Goal: Task Accomplishment & Management: Manage account settings

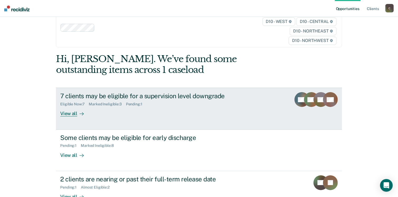
scroll to position [8, 0]
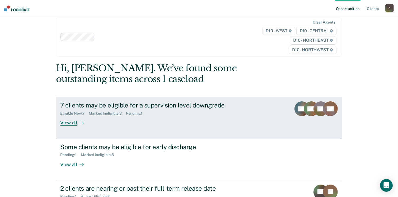
click at [71, 124] on div "View all" at bounding box center [75, 121] width 30 height 10
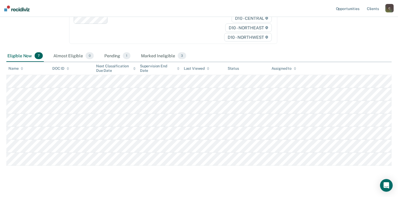
scroll to position [91, 0]
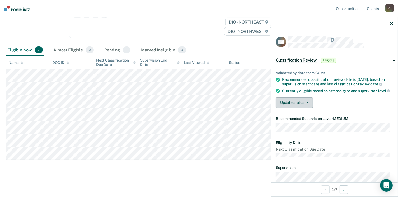
click at [308, 108] on button "Update status" at bounding box center [294, 102] width 37 height 11
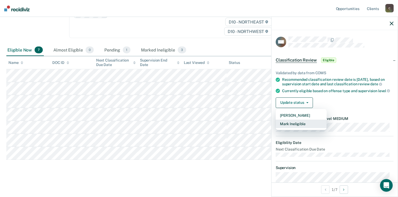
click at [302, 128] on button "Mark Ineligible" at bounding box center [301, 124] width 51 height 8
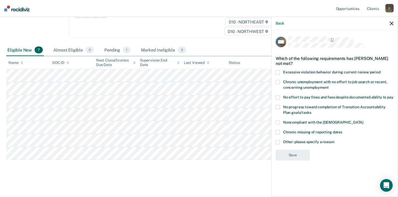
click at [280, 97] on span at bounding box center [278, 97] width 4 height 4
click at [393, 95] on input "No effort to pay fines and fees despite documented ability to pay" at bounding box center [393, 95] width 0 height 0
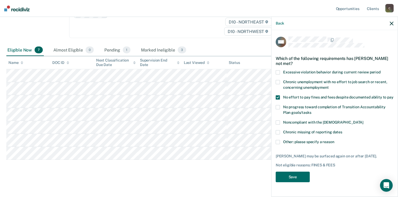
click at [280, 141] on label "Other: please specify a reason" at bounding box center [335, 143] width 118 height 6
click at [334, 140] on input "Other: please specify a reason" at bounding box center [334, 140] width 0 height 0
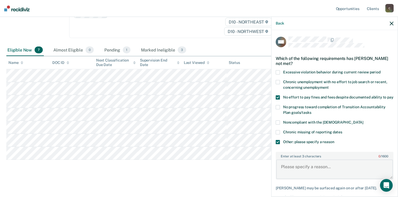
click at [289, 172] on textarea "Enter at least 3 characters 0 / 1600" at bounding box center [334, 170] width 117 height 20
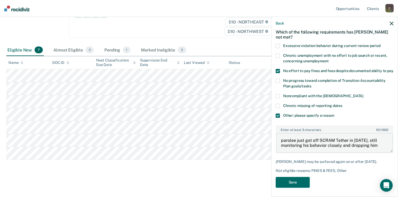
scroll to position [37, 0]
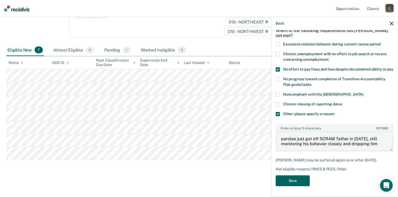
type textarea "parolee just got off SCRAM Tether in [DATE], still monitoring his behavior clos…"
click at [302, 182] on button "Save" at bounding box center [293, 180] width 34 height 11
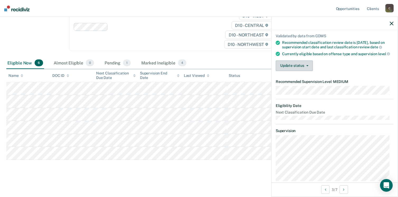
click at [307, 66] on icon "button" at bounding box center [307, 65] width 2 height 1
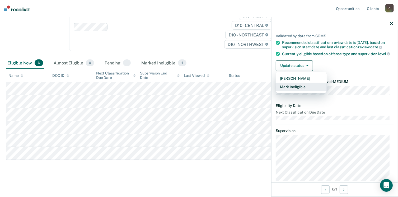
click at [302, 91] on button "Mark Ineligible" at bounding box center [301, 87] width 51 height 8
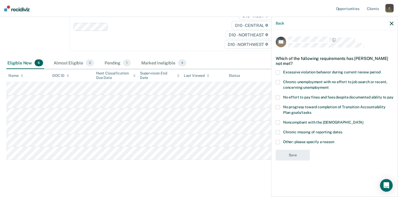
click at [277, 142] on span at bounding box center [278, 142] width 4 height 4
click at [334, 140] on input "Other: please specify a reason" at bounding box center [334, 140] width 0 height 0
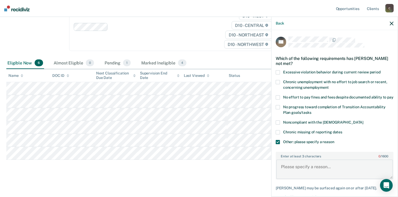
click at [291, 171] on textarea "Enter at least 3 characters 0 / 1600" at bounding box center [334, 170] width 117 height 20
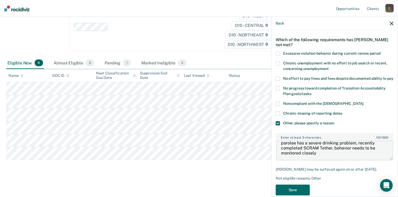
scroll to position [26, 0]
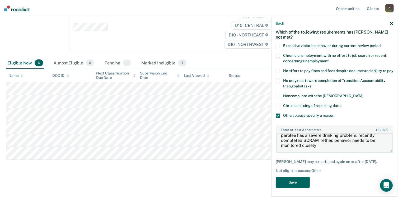
type textarea "parolee has a severe drinking problem, recently completed SCRAM Tether, behavio…"
click at [289, 188] on button "Save" at bounding box center [293, 182] width 34 height 11
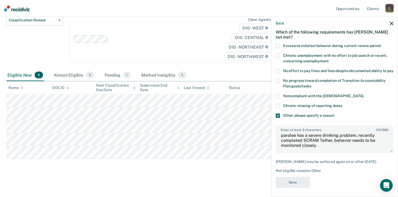
scroll to position [65, 0]
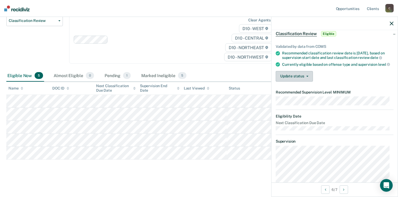
click at [303, 78] on button "Update status" at bounding box center [294, 76] width 37 height 11
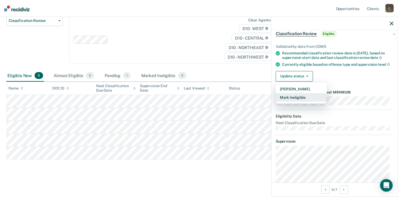
click at [299, 101] on button "Mark Ineligible" at bounding box center [301, 97] width 51 height 8
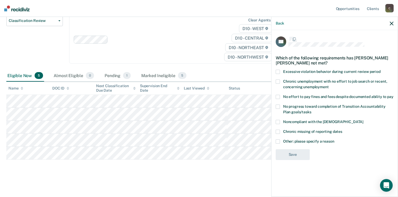
scroll to position [0, 0]
click at [279, 140] on span at bounding box center [278, 142] width 4 height 4
click at [334, 140] on input "Other: please specify a reason" at bounding box center [334, 140] width 0 height 0
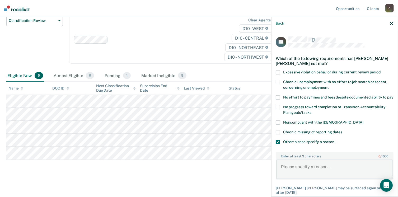
click at [291, 171] on textarea "Enter at least 3 characters 0 / 1600" at bounding box center [334, 170] width 117 height 20
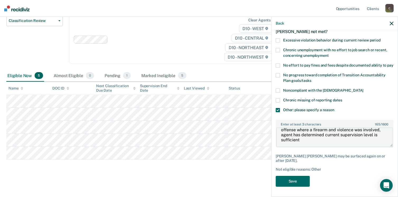
scroll to position [32, 0]
type textarea "parolee is currently being supervised at Medium on an offense where a firearm a…"
click at [283, 178] on button "Save" at bounding box center [293, 180] width 34 height 11
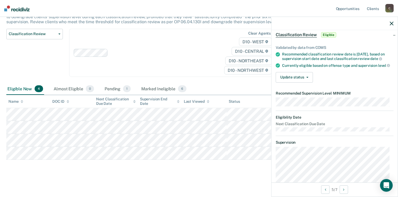
scroll to position [15, 0]
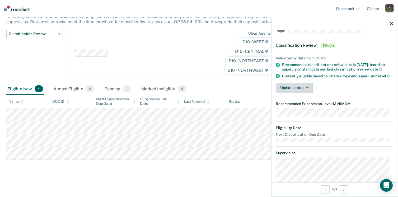
click at [303, 91] on button "Update status" at bounding box center [294, 88] width 37 height 11
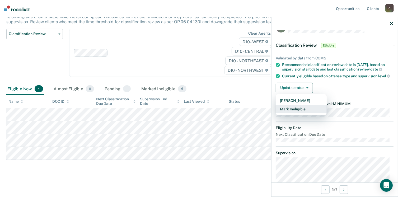
click at [301, 113] on button "Mark Ineligible" at bounding box center [301, 109] width 51 height 8
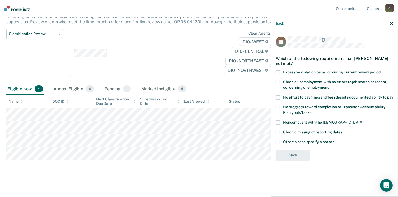
scroll to position [0, 0]
click at [282, 142] on label "Other: please specify a reason" at bounding box center [335, 143] width 118 height 6
click at [334, 140] on input "Other: please specify a reason" at bounding box center [334, 140] width 0 height 0
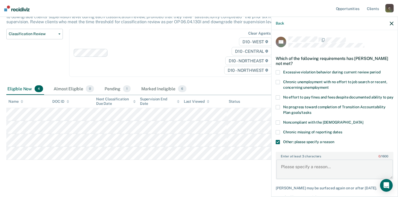
click at [292, 170] on textarea "Enter at least 3 characters 0 / 1600" at bounding box center [334, 170] width 117 height 20
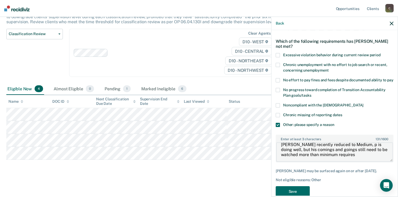
scroll to position [32, 0]
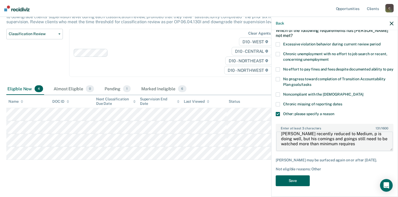
type textarea "[PERSON_NAME] recently reduced to Medium, p is doing well, but his comings and …"
click at [291, 182] on button "Save" at bounding box center [293, 180] width 34 height 11
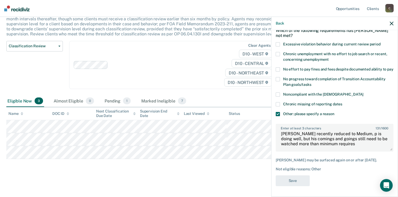
scroll to position [39, 0]
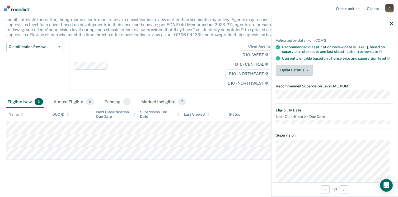
click at [286, 73] on button "Update status" at bounding box center [294, 70] width 37 height 11
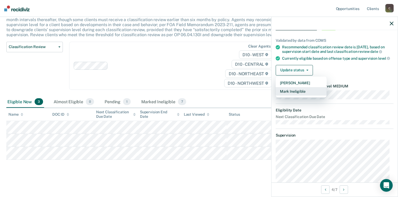
click at [293, 96] on button "Mark Ineligible" at bounding box center [301, 91] width 51 height 8
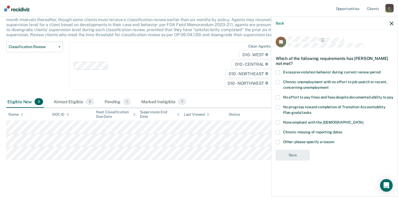
click at [279, 142] on span at bounding box center [278, 142] width 4 height 4
click at [334, 140] on input "Other: please specify a reason" at bounding box center [334, 140] width 0 height 0
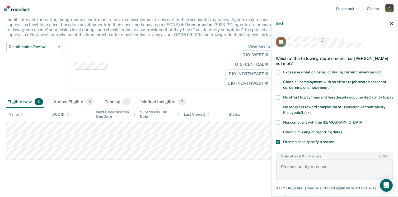
click at [284, 172] on textarea "Enter at least 3 characters 0 / 1600" at bounding box center [334, 170] width 117 height 20
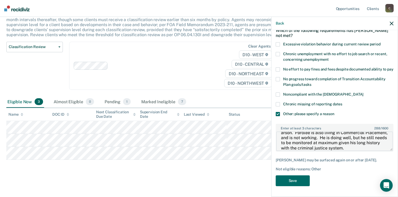
scroll to position [32, 0]
type textarea "[PERSON_NAME] is doing very well on parole, however, he is a frequent flyer who…"
click at [291, 181] on button "Save" at bounding box center [293, 180] width 34 height 11
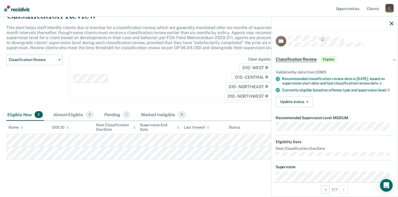
scroll to position [0, 0]
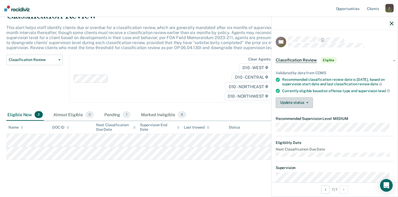
click at [300, 108] on button "Update status" at bounding box center [294, 102] width 37 height 11
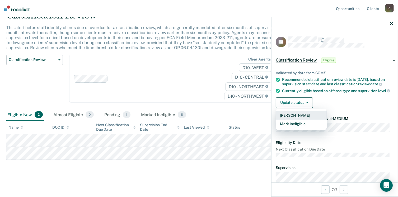
click at [294, 120] on button "[PERSON_NAME]" at bounding box center [301, 115] width 51 height 8
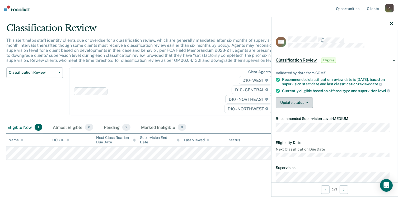
click at [305, 107] on button "Update status" at bounding box center [294, 102] width 37 height 11
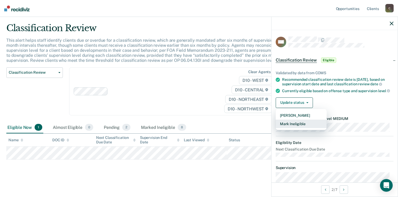
click at [295, 128] on button "Mark Ineligible" at bounding box center [301, 124] width 51 height 8
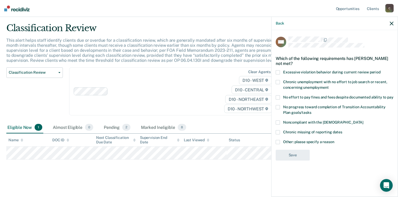
click at [279, 141] on span at bounding box center [278, 142] width 4 height 4
click at [334, 140] on input "Other: please specify a reason" at bounding box center [334, 140] width 0 height 0
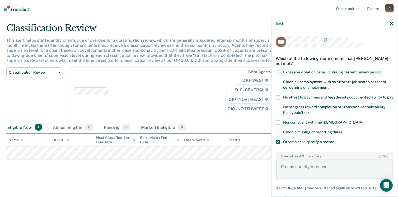
click at [293, 172] on textarea "Enter at least 3 characters 0 / 1600" at bounding box center [334, 170] width 117 height 20
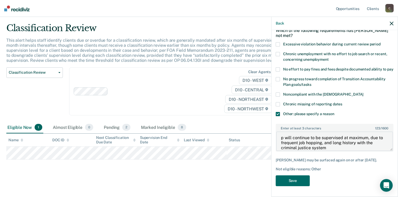
scroll to position [32, 0]
type textarea "p will continue to be supervised at maximum, due to frequent job hopping, and l…"
click at [292, 180] on button "Save" at bounding box center [293, 180] width 34 height 11
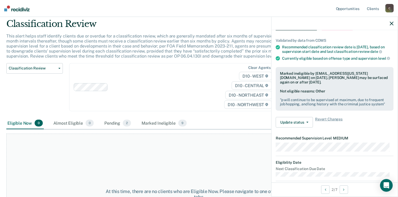
scroll to position [0, 0]
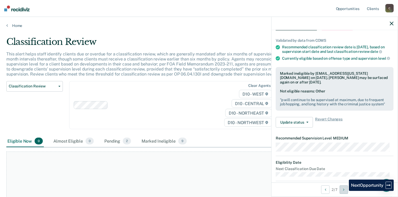
click at [344, 191] on icon "Next Opportunity" at bounding box center [343, 190] width 1 height 4
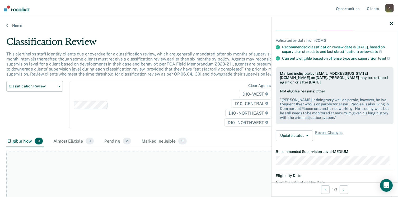
click at [393, 21] on button "button" at bounding box center [392, 23] width 4 height 4
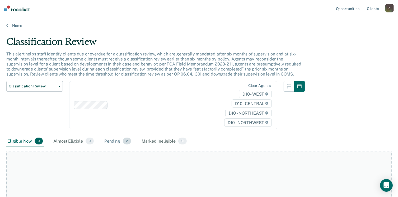
click at [107, 141] on div "Pending 2" at bounding box center [117, 141] width 29 height 12
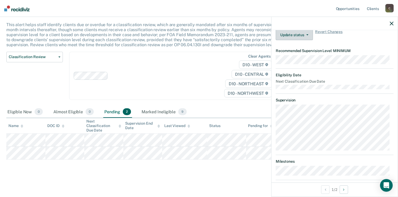
scroll to position [67, 0]
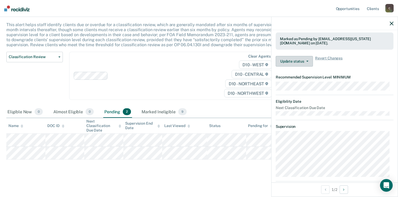
click at [306, 66] on button "Update status" at bounding box center [294, 61] width 37 height 11
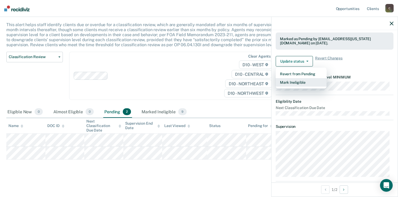
click at [301, 84] on button "Mark Ineligible" at bounding box center [301, 82] width 51 height 8
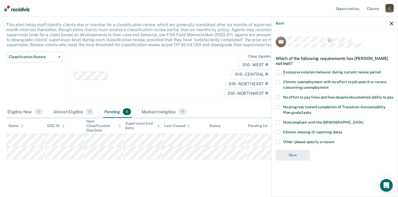
click at [279, 142] on span at bounding box center [278, 142] width 4 height 4
click at [334, 140] on input "Other: please specify a reason" at bounding box center [334, 140] width 0 height 0
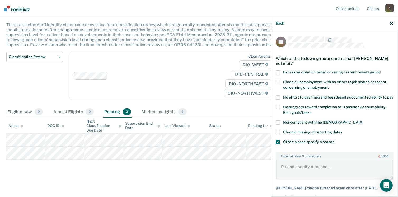
click at [285, 174] on textarea "Enter at least 3 characters 0 / 1600" at bounding box center [334, 170] width 117 height 20
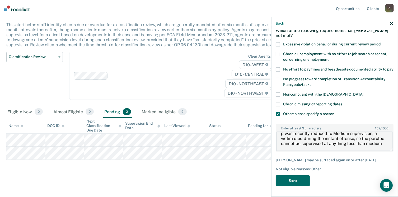
scroll to position [32, 0]
type textarea "p was recently reduced to Medium supervision, a victim died during the instant …"
click at [297, 182] on button "Save" at bounding box center [293, 180] width 34 height 11
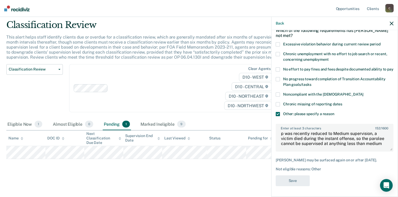
scroll to position [16, 0]
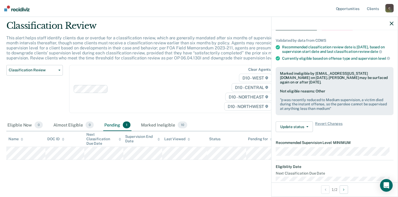
click at [390, 23] on icon "button" at bounding box center [392, 24] width 4 height 4
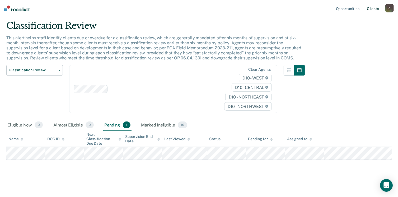
click at [370, 10] on link "Client s" at bounding box center [373, 8] width 14 height 17
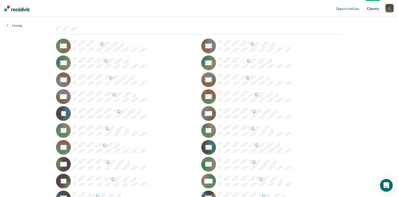
scroll to position [79, 0]
